Goal: Task Accomplishment & Management: Complete application form

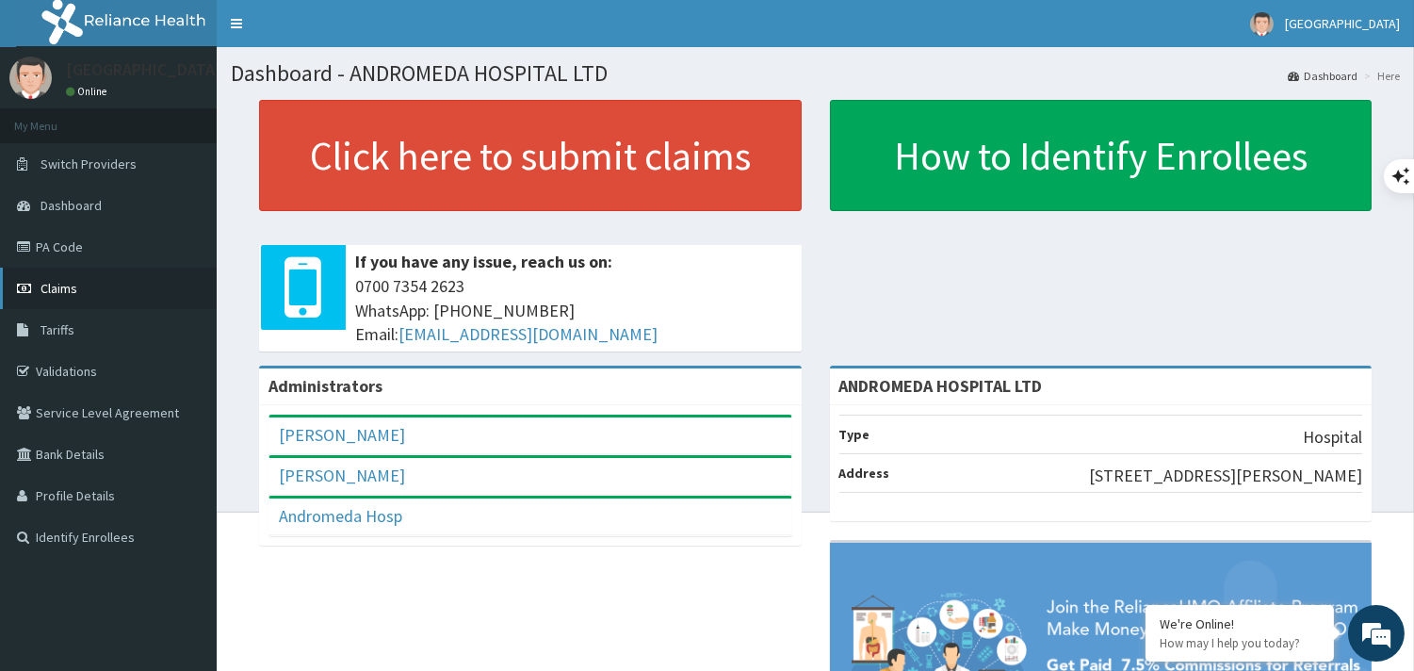
click at [61, 285] on span "Claims" at bounding box center [59, 288] width 37 height 17
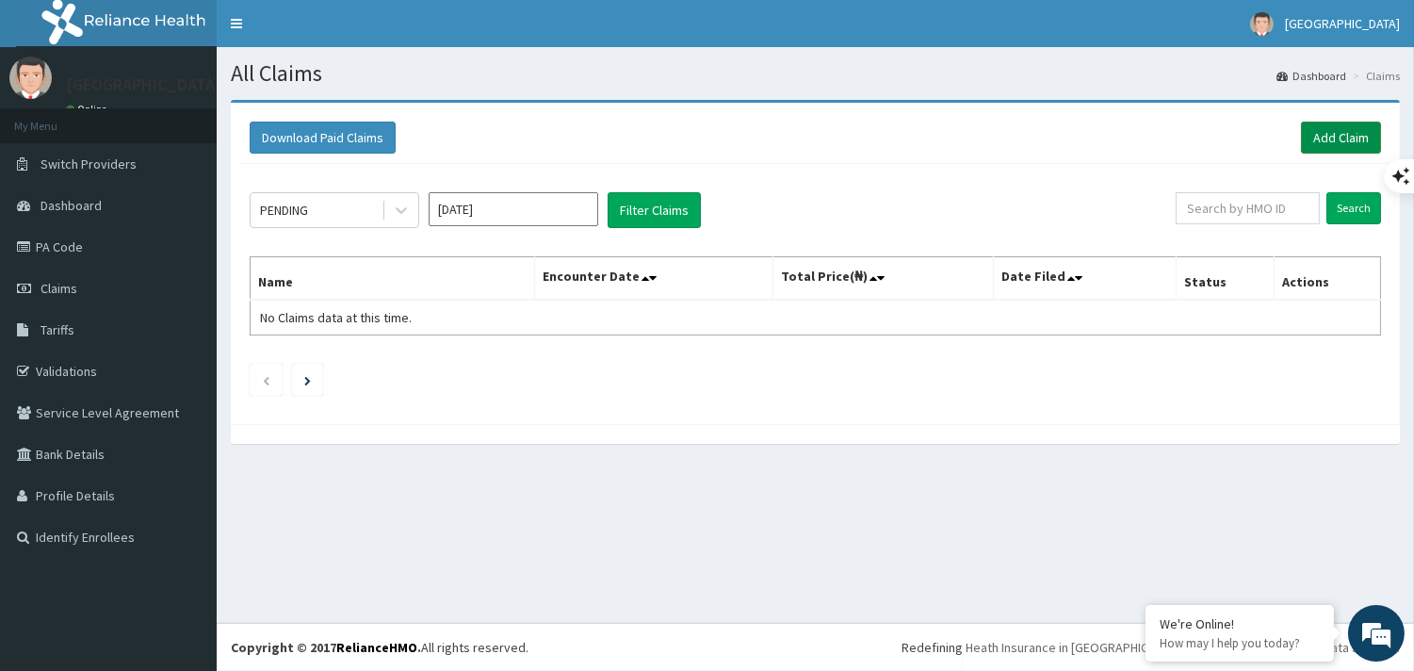
click at [1323, 138] on link "Add Claim" at bounding box center [1341, 138] width 80 height 32
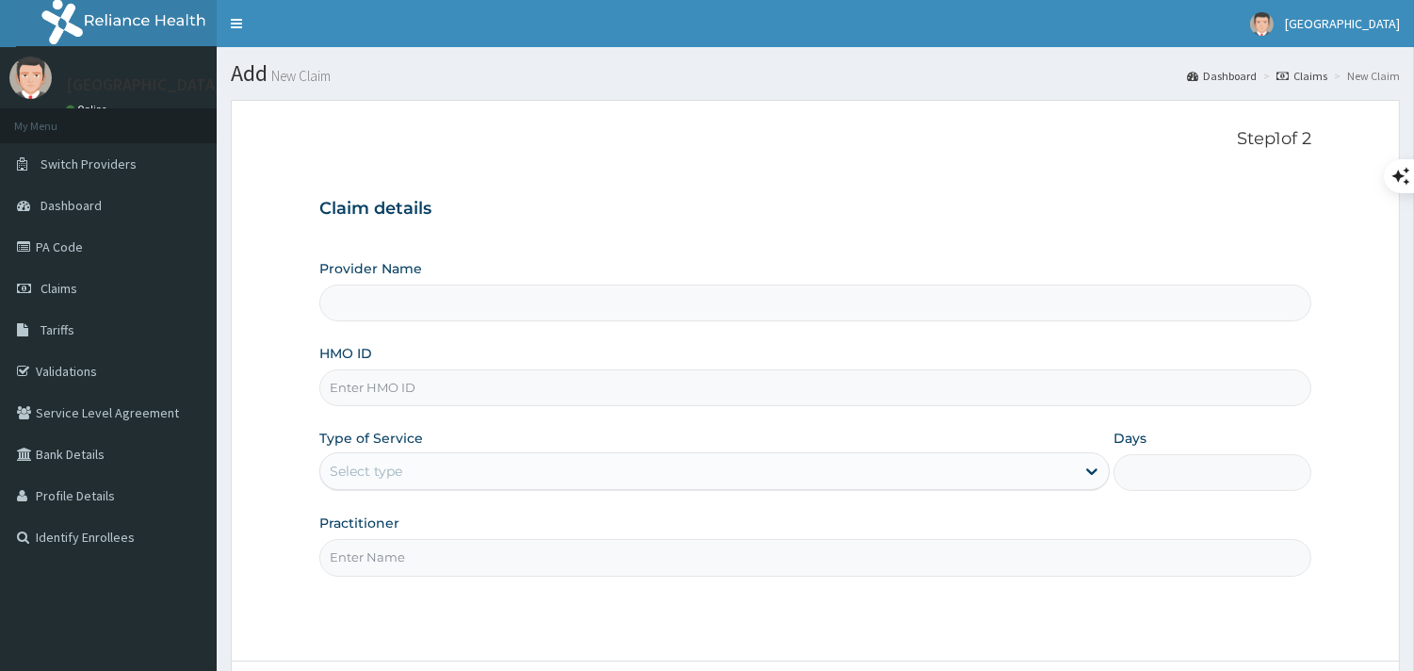
type input "ANDROMEDA HOSPITAL LTD"
click at [528, 372] on input "HMO ID" at bounding box center [815, 387] width 992 height 37
click at [347, 382] on input "yss/10015/A" at bounding box center [815, 387] width 992 height 37
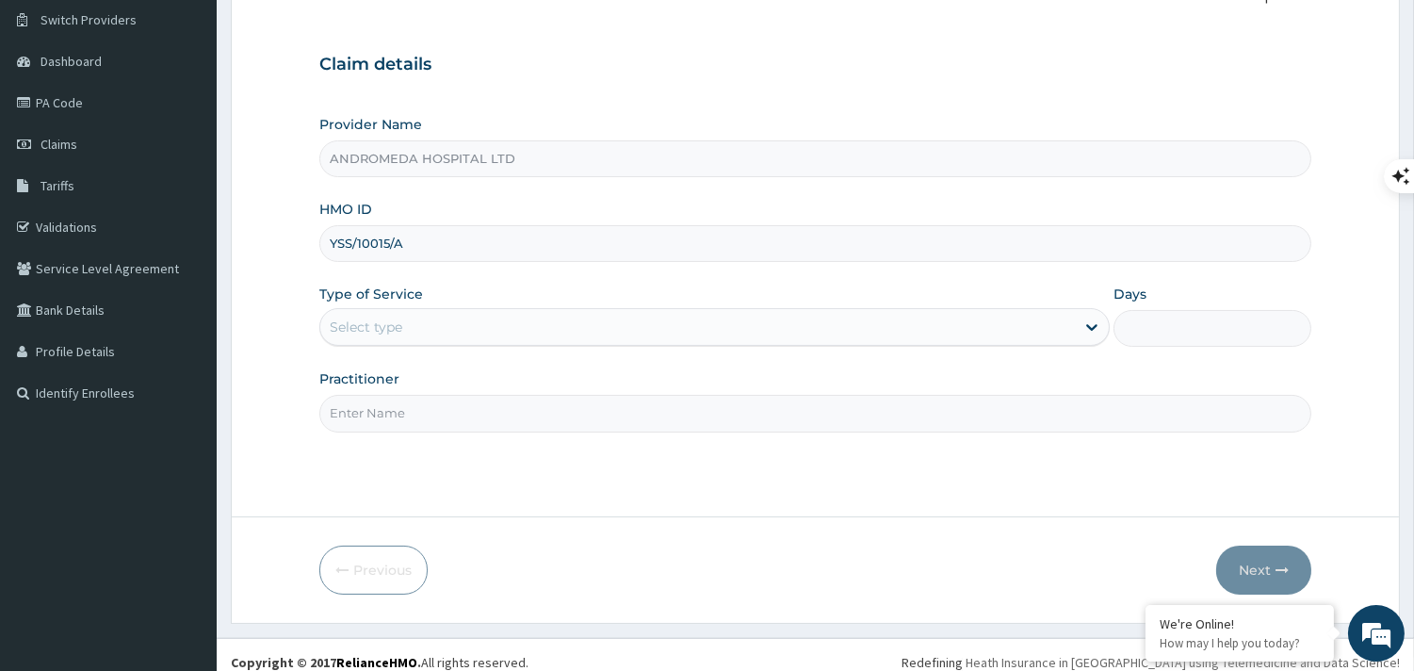
scroll to position [179, 0]
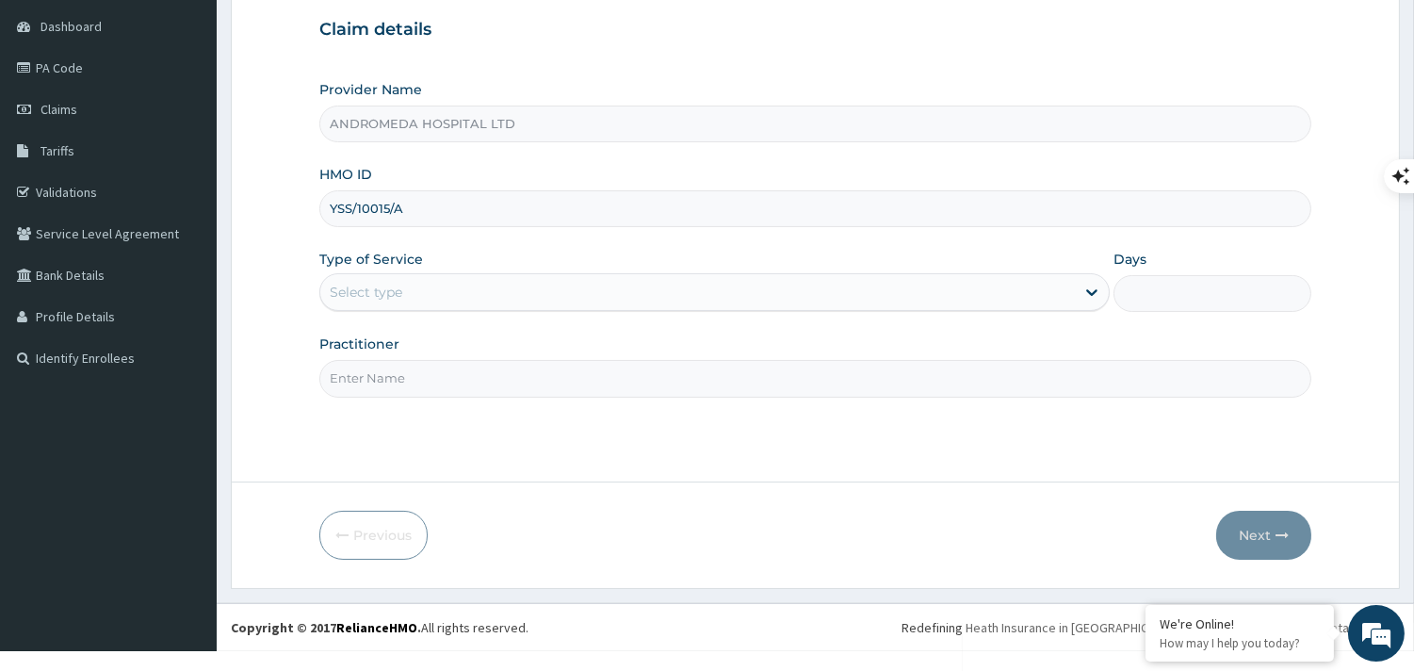
type input "YSS/10015/A"
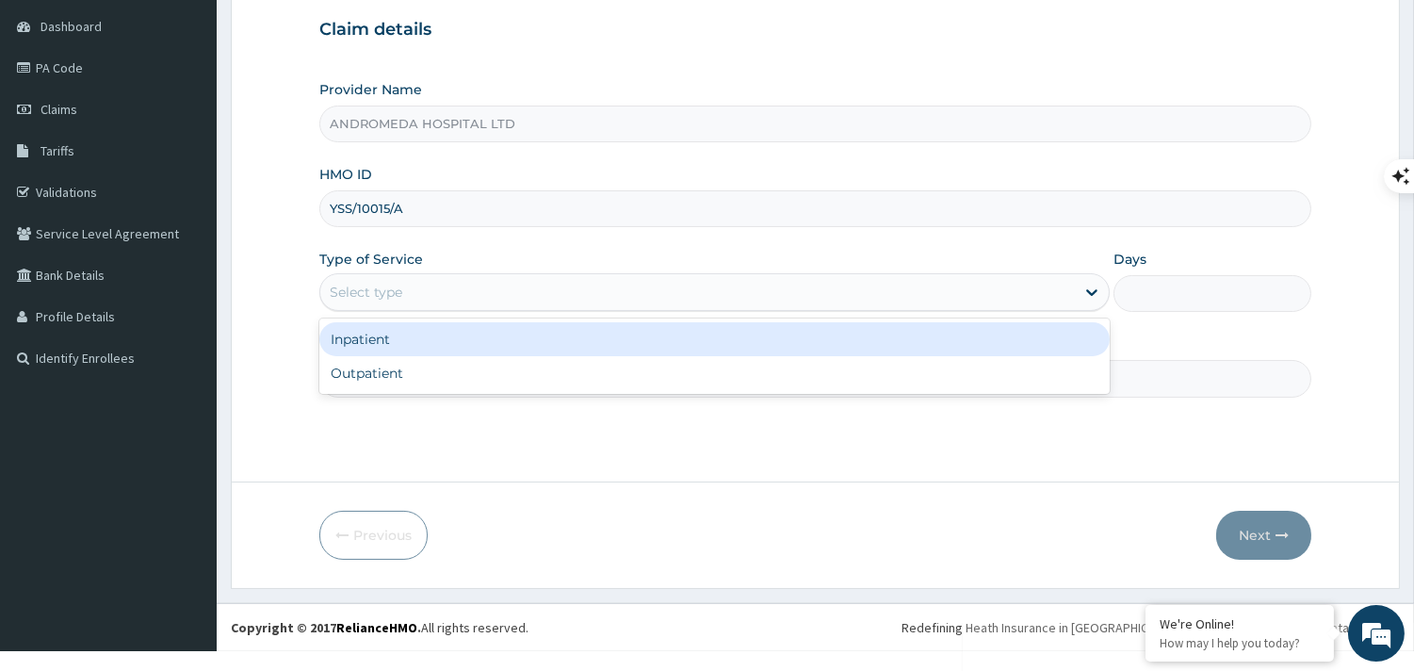
click at [625, 297] on div "Select type" at bounding box center [697, 292] width 755 height 30
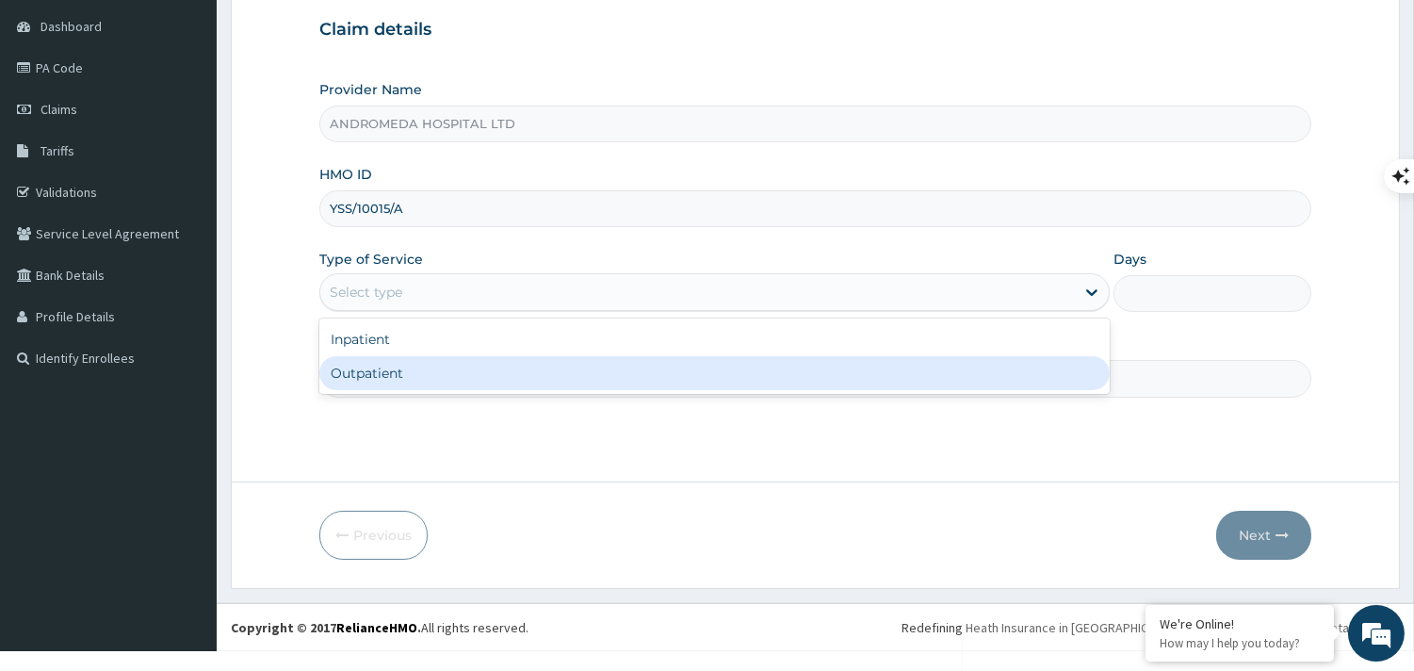
click at [563, 370] on div "Outpatient" at bounding box center [714, 373] width 790 height 34
type input "1"
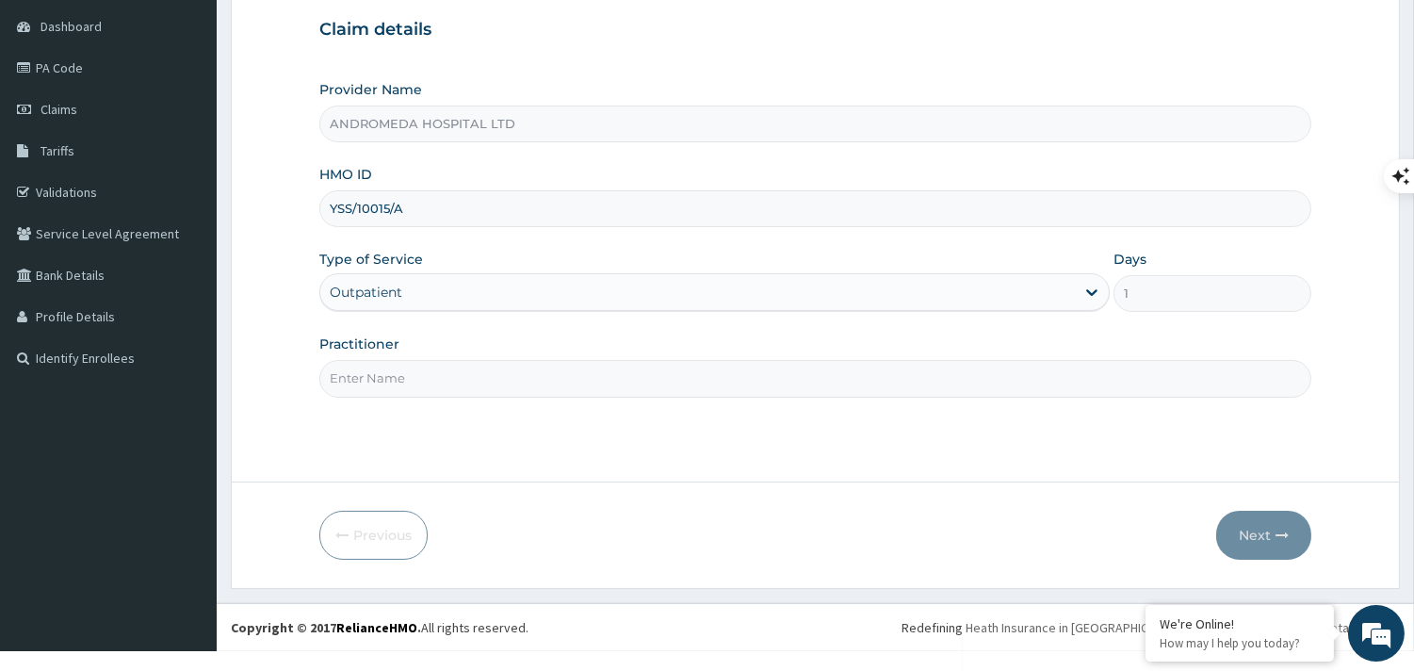
click at [563, 370] on input "Practitioner" at bounding box center [815, 378] width 992 height 37
type input "GP"
click at [1272, 518] on button "Next" at bounding box center [1263, 535] width 95 height 49
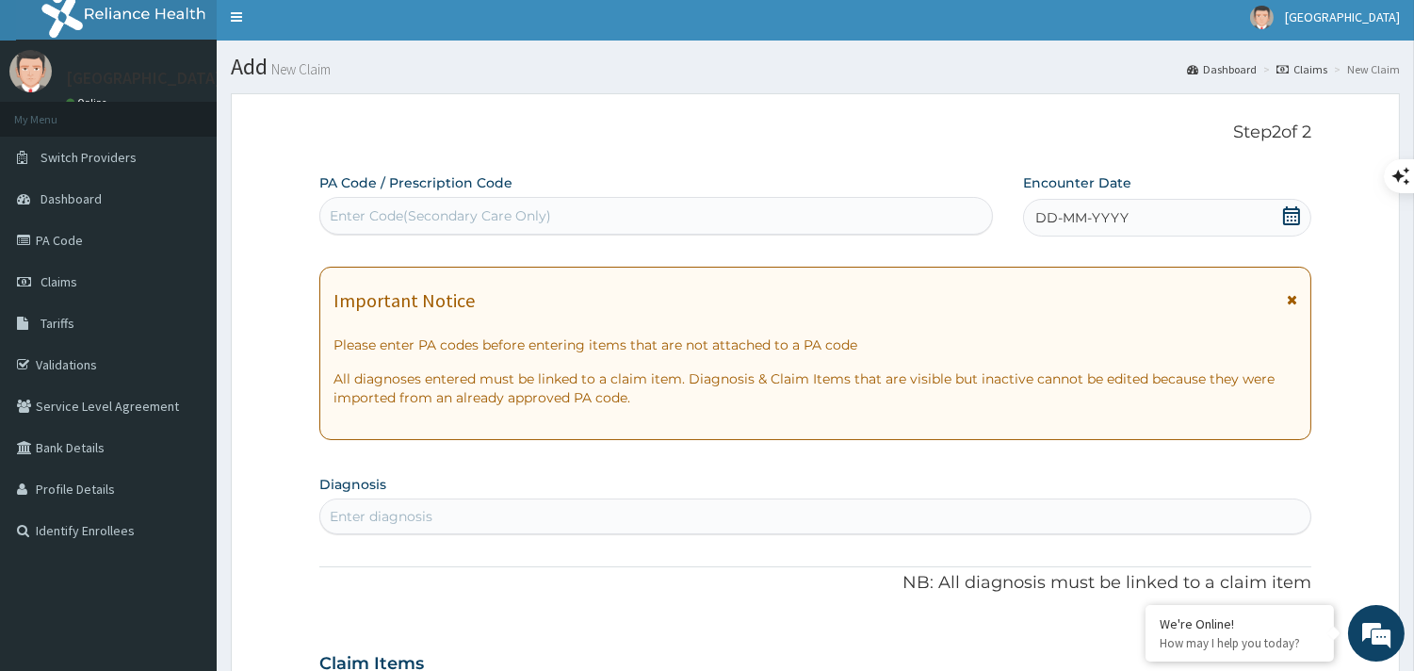
scroll to position [0, 0]
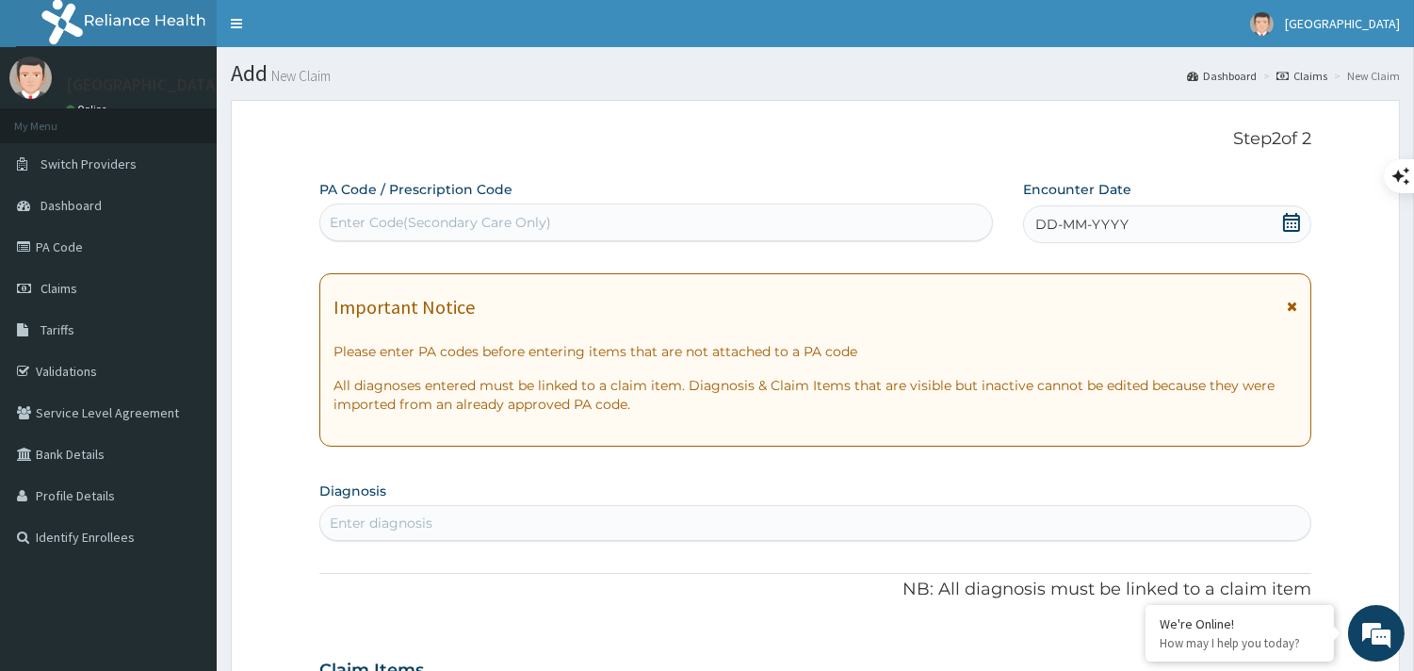
click at [1284, 219] on icon at bounding box center [1291, 222] width 17 height 19
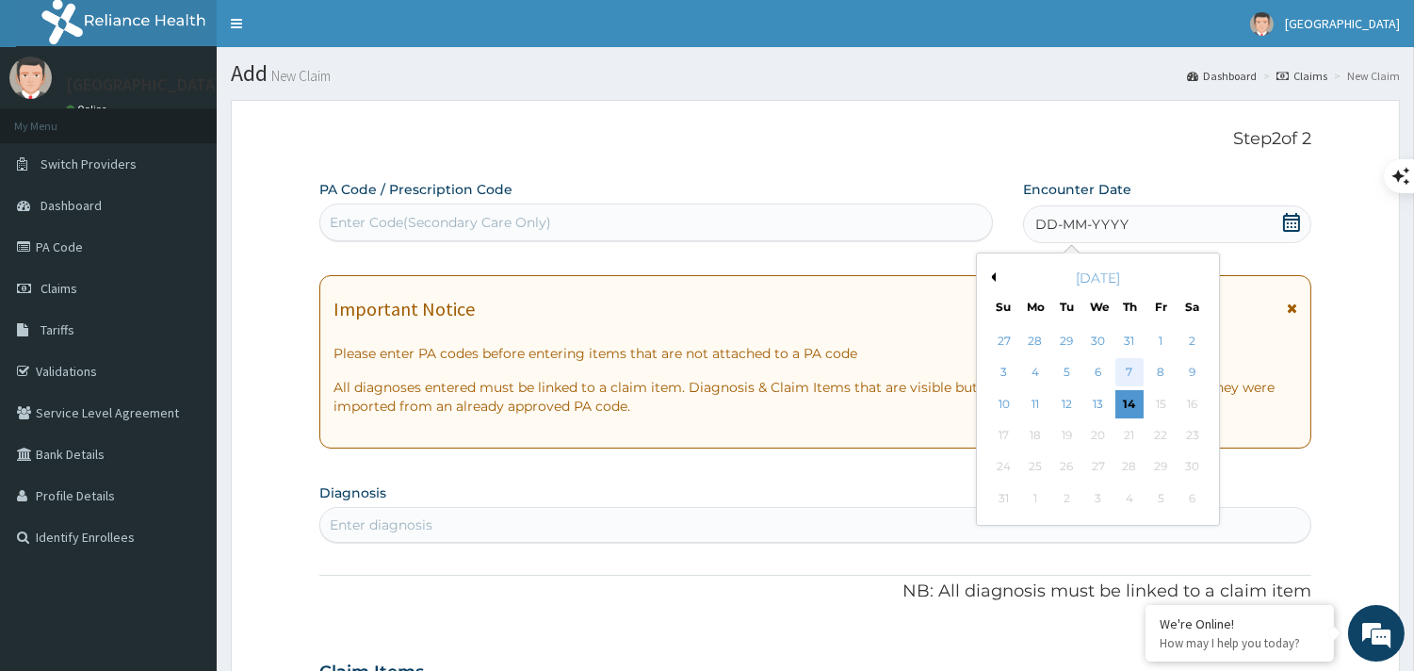
click at [1117, 366] on div "7" at bounding box center [1129, 373] width 28 height 28
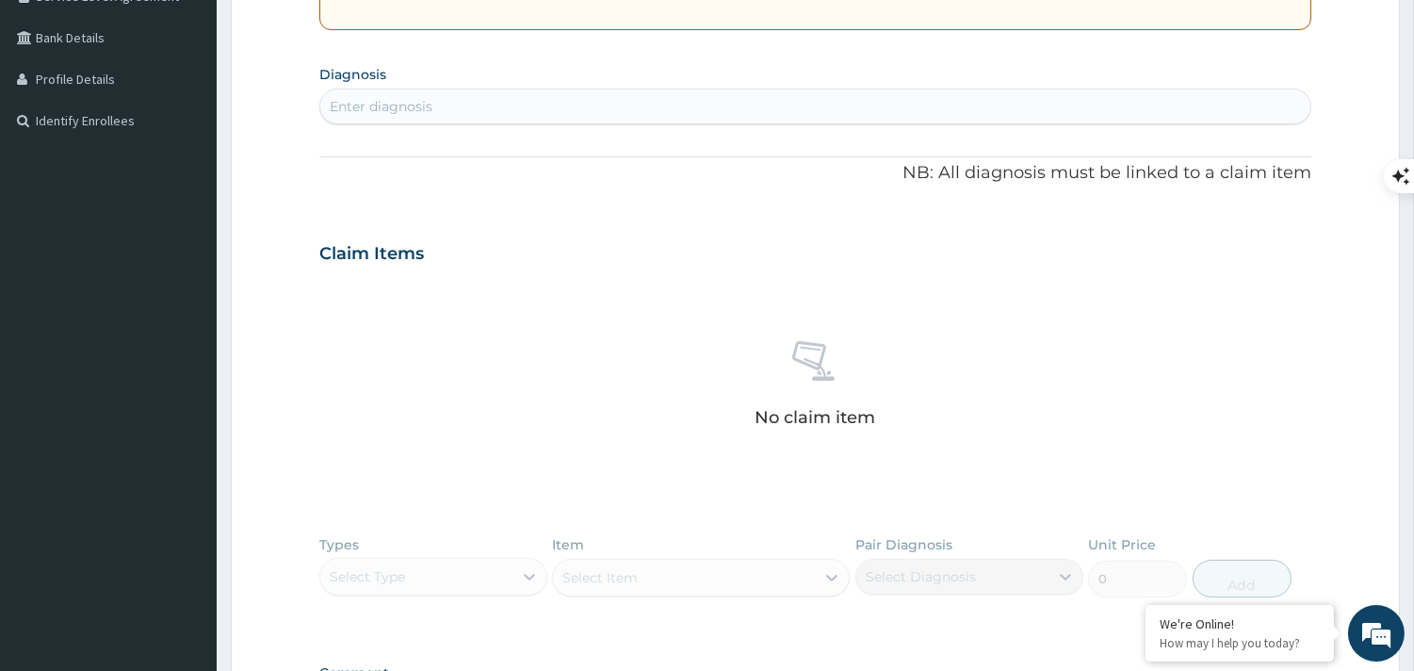
scroll to position [418, 0]
click at [457, 102] on div "Enter diagnosis" at bounding box center [815, 105] width 990 height 30
type input "H"
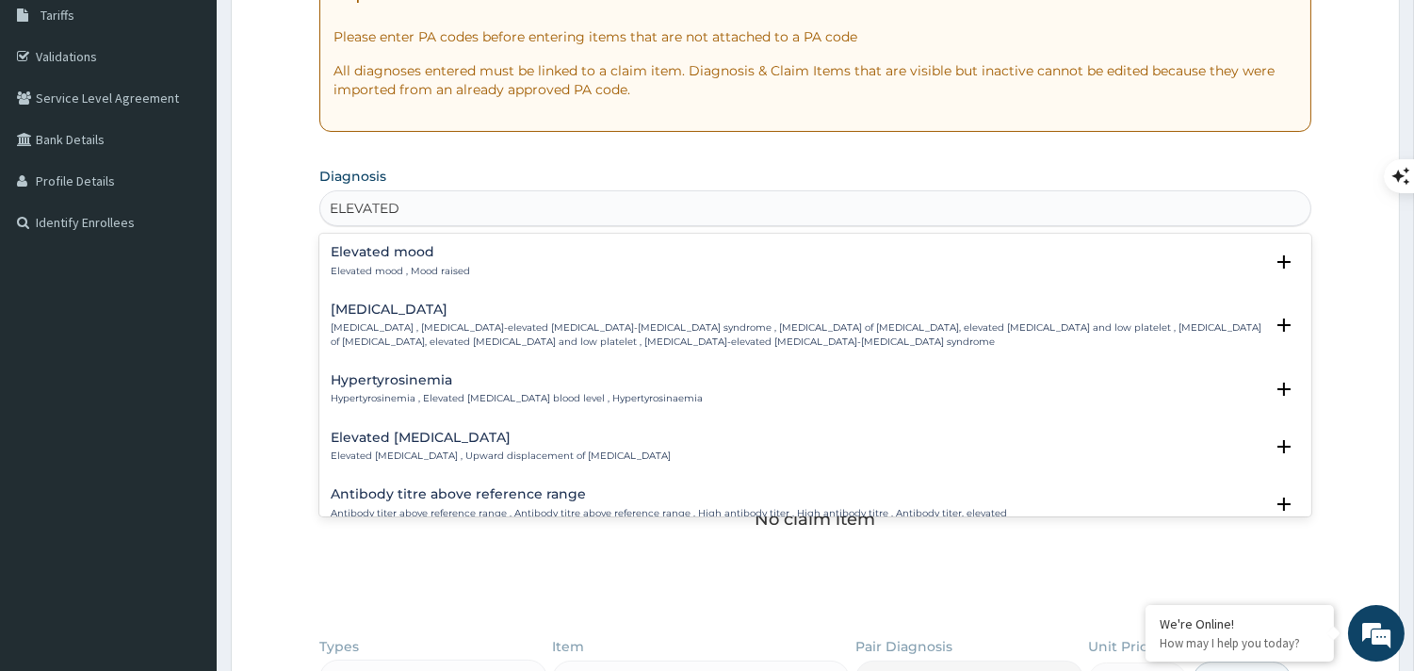
scroll to position [314, 0]
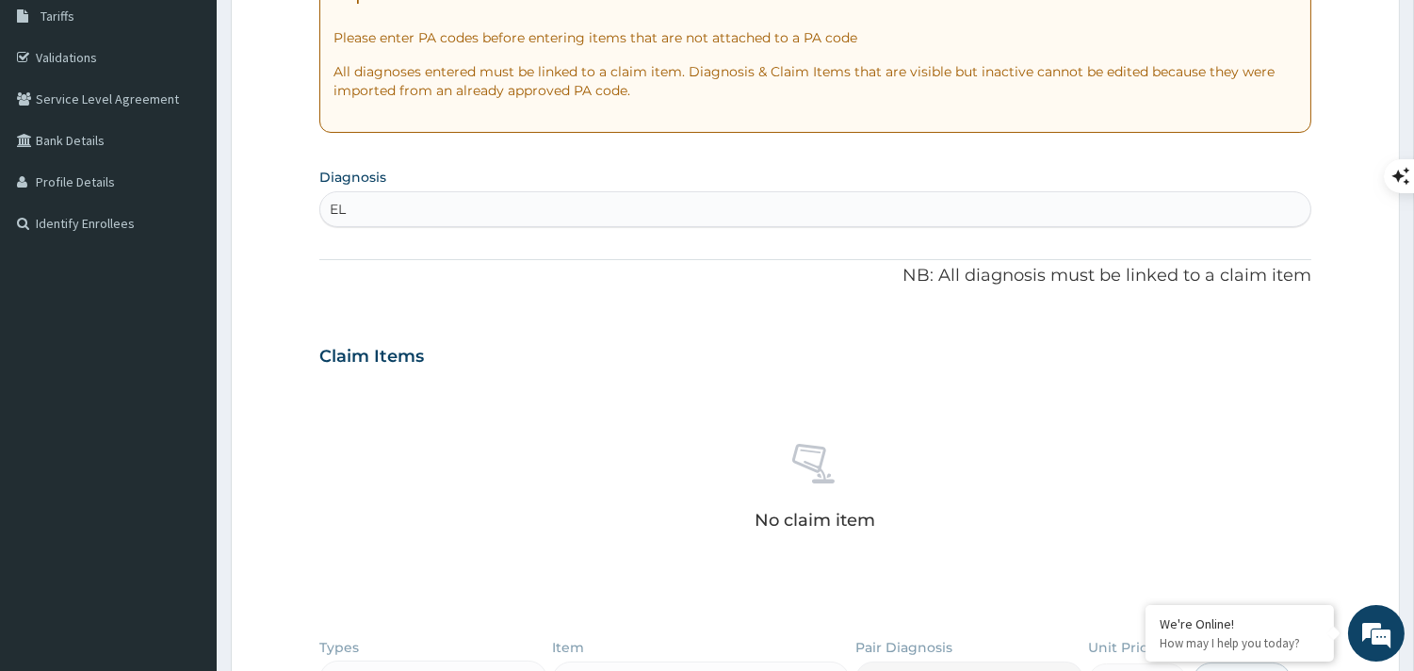
type input "E"
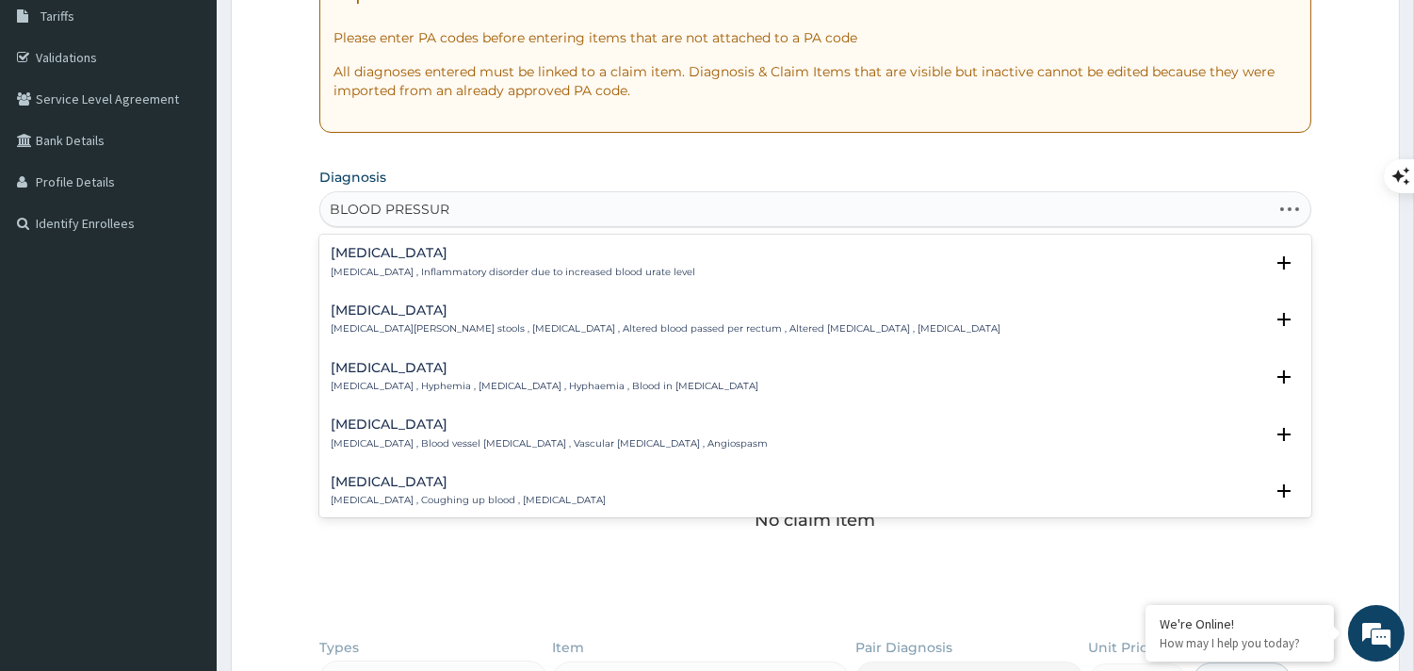
type input "BLOOD PRESSURE"
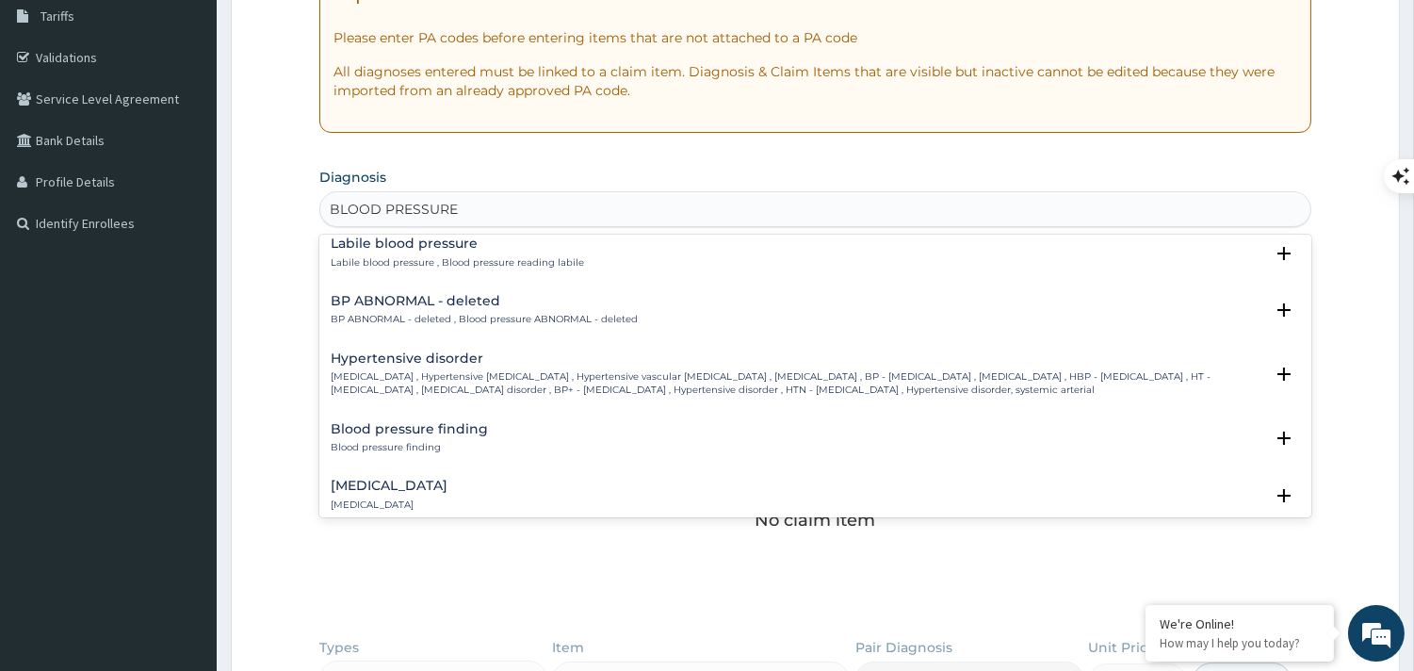
scroll to position [209, 0]
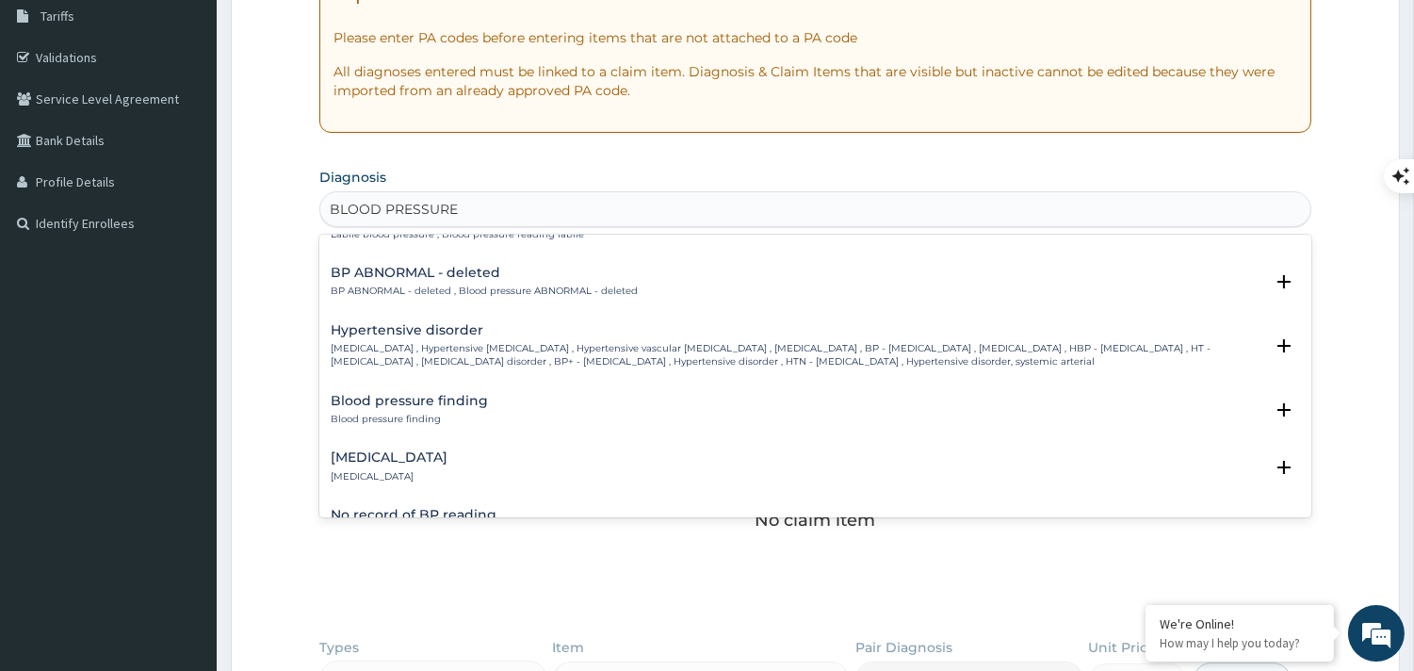
click at [542, 342] on p "[MEDICAL_DATA] , Hypertensive [MEDICAL_DATA] , Hypertensive vascular [MEDICAL_D…" at bounding box center [797, 355] width 933 height 27
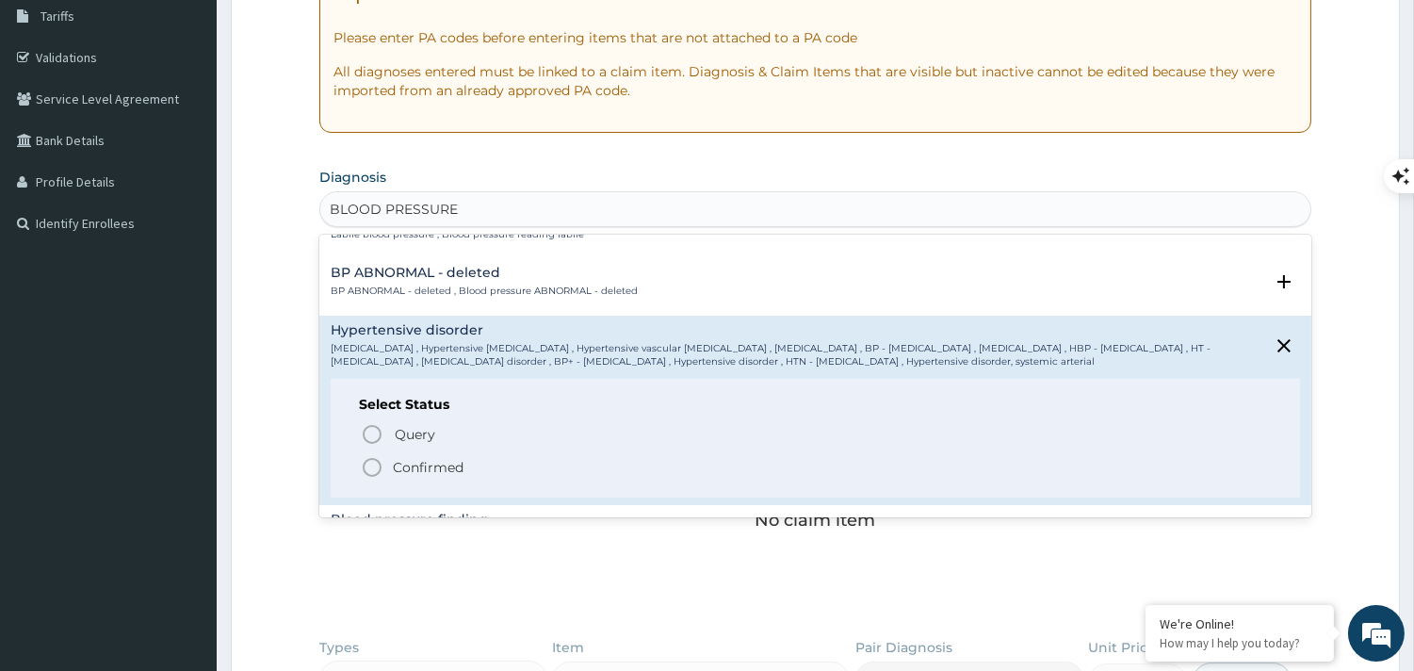
click at [373, 466] on icon "status option filled" at bounding box center [372, 467] width 23 height 23
click at [374, 466] on div "No claim item" at bounding box center [815, 490] width 992 height 217
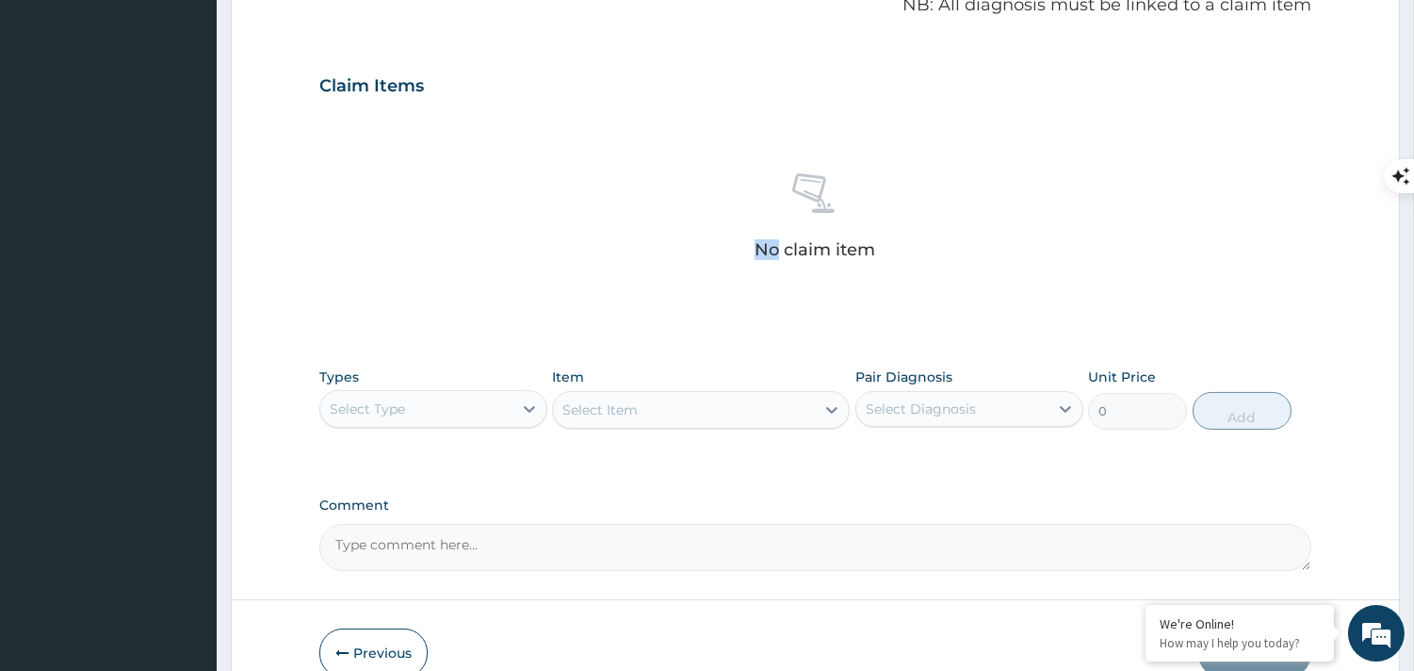
scroll to position [627, 0]
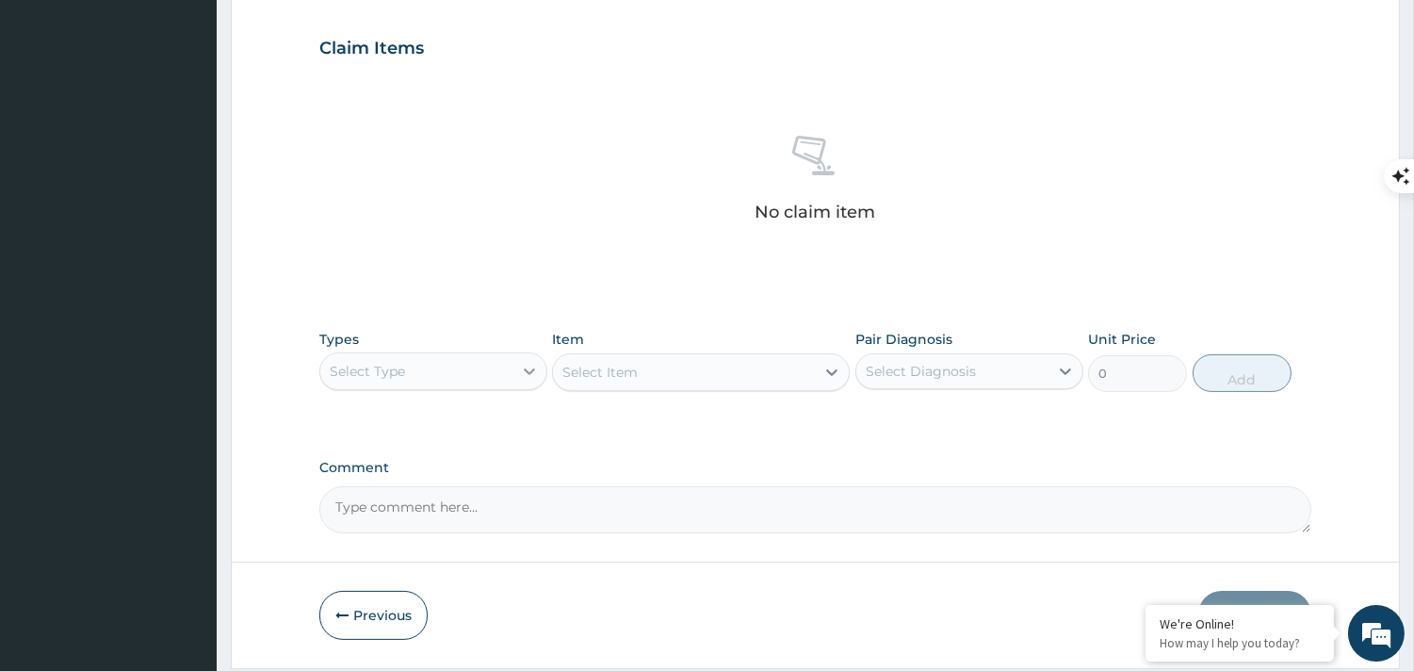
click at [524, 368] on icon at bounding box center [529, 371] width 11 height 7
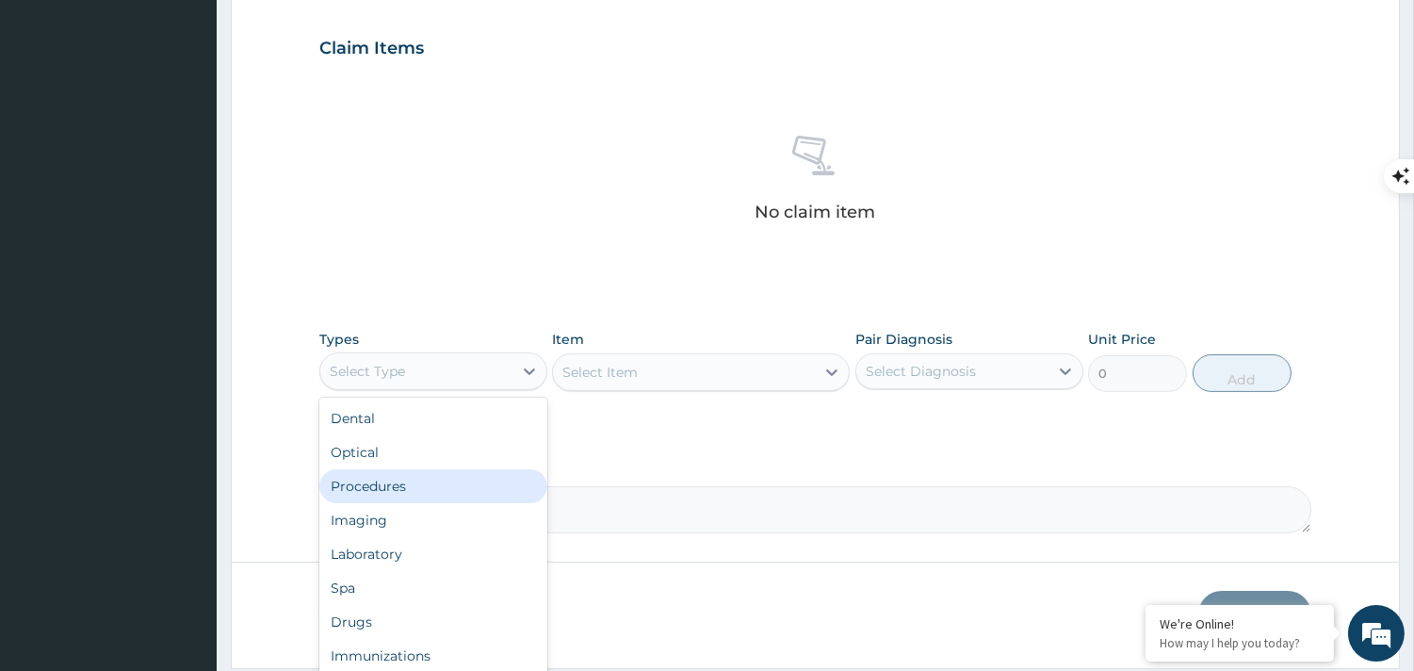
click at [401, 491] on div "Procedures" at bounding box center [433, 486] width 228 height 34
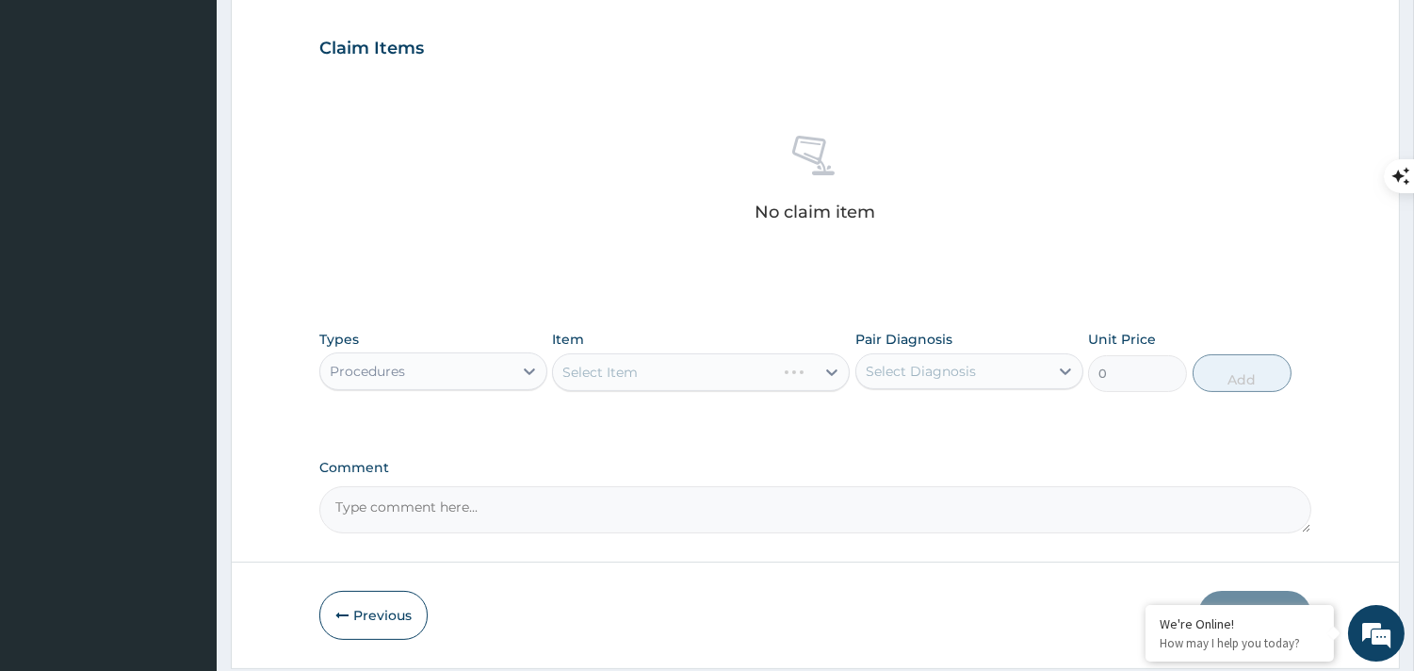
click at [674, 368] on div "Select Item" at bounding box center [701, 372] width 298 height 38
click at [676, 383] on div "Select Item" at bounding box center [684, 372] width 262 height 30
